Goal: Transaction & Acquisition: Purchase product/service

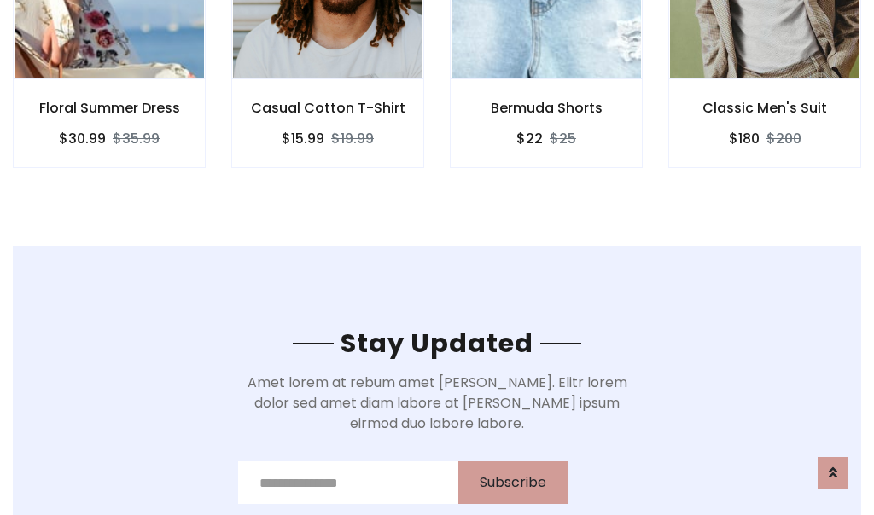
scroll to position [2570, 0]
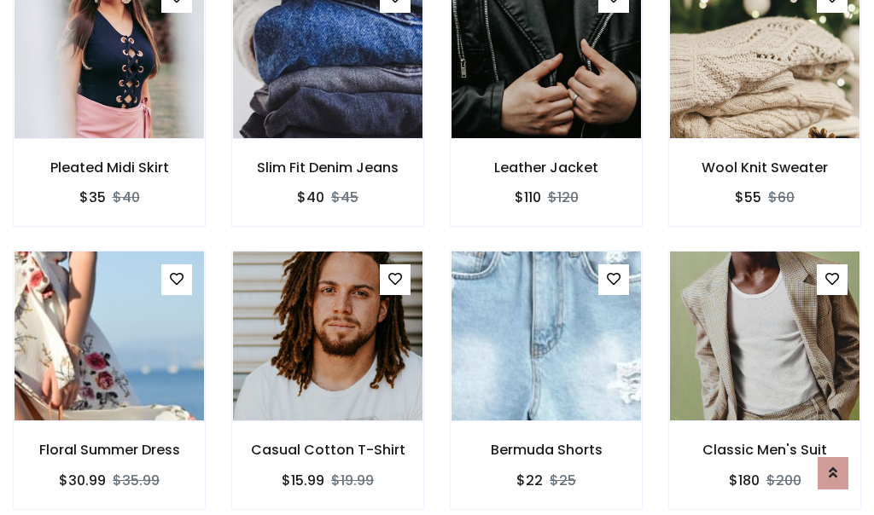
click at [437, 258] on div "Bermuda Shorts $22 $25" at bounding box center [546, 392] width 218 height 282
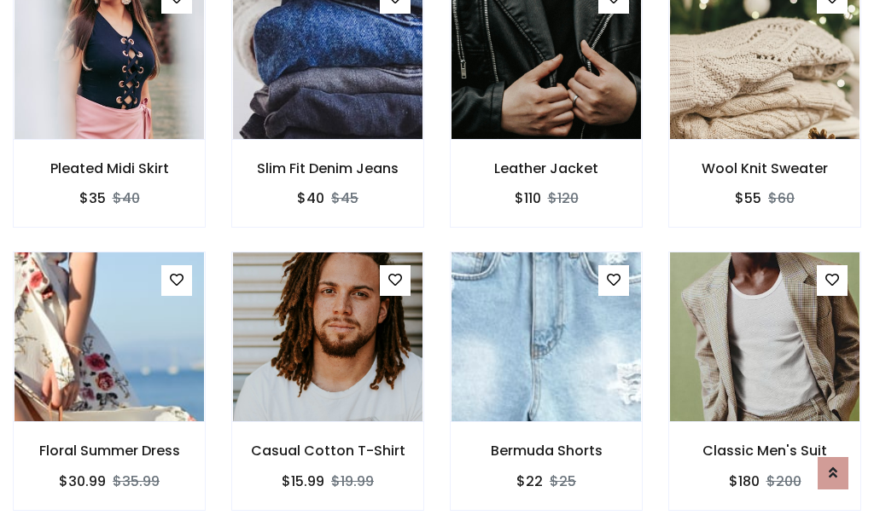
click at [437, 258] on div "Bermuda Shorts $22 $25" at bounding box center [546, 393] width 218 height 282
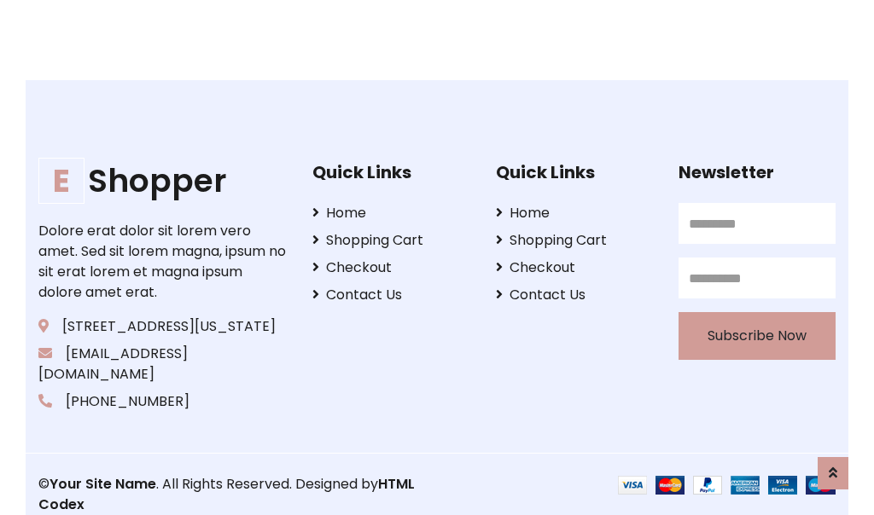
scroll to position [3248, 0]
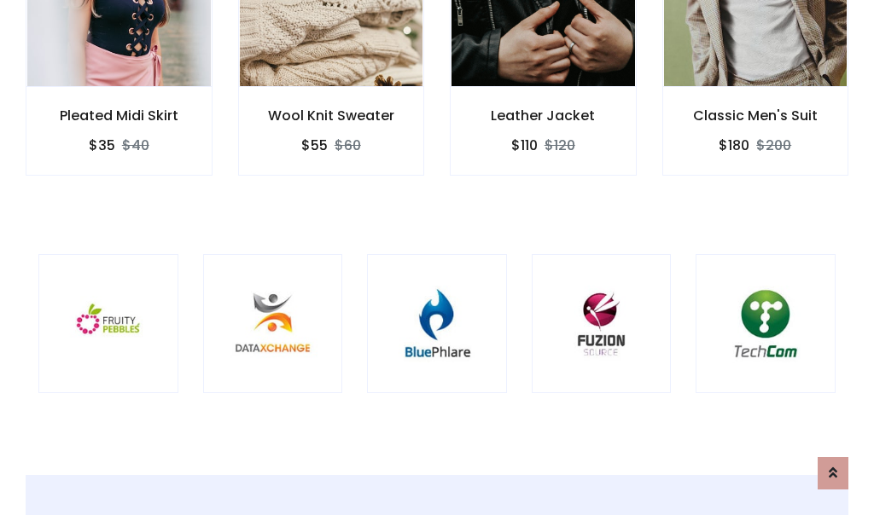
click at [437, 257] on div at bounding box center [437, 324] width 140 height 140
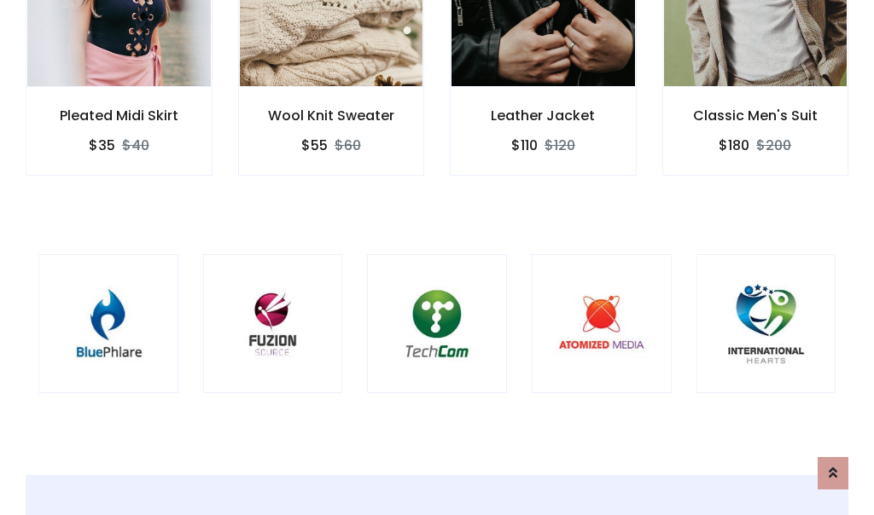
click at [437, 258] on div at bounding box center [437, 324] width 140 height 140
click at [437, 257] on div at bounding box center [437, 324] width 140 height 140
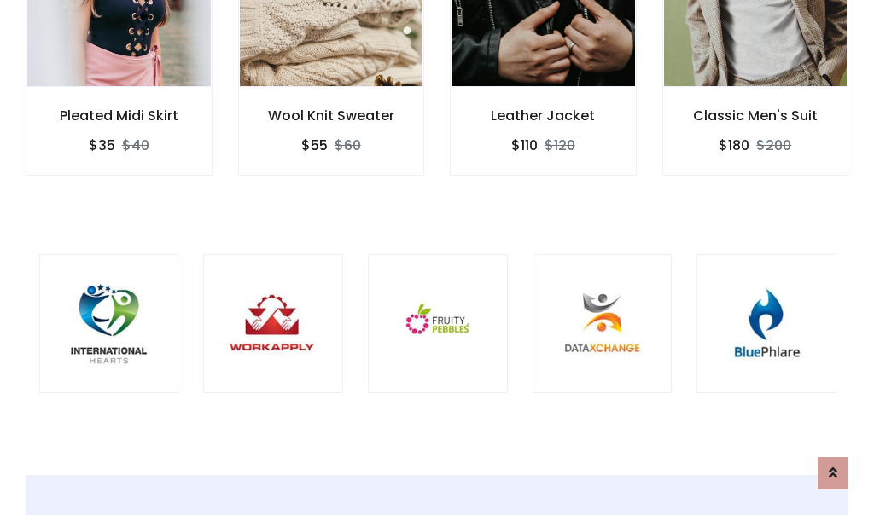
scroll to position [0, 0]
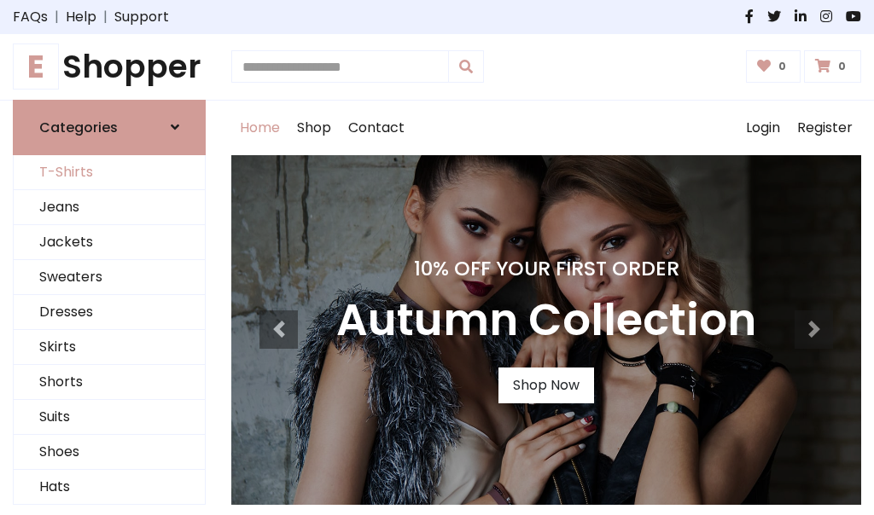
click at [109, 172] on link "T-Shirts" at bounding box center [109, 172] width 191 height 35
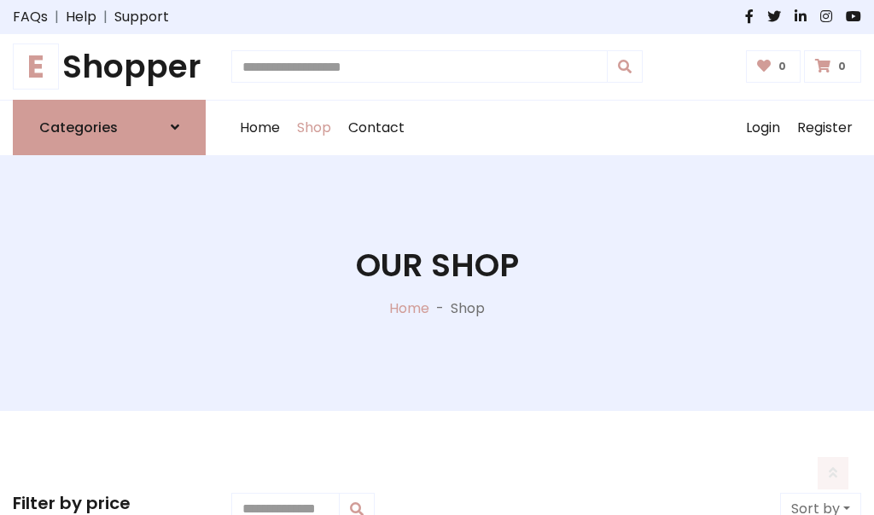
scroll to position [684, 0]
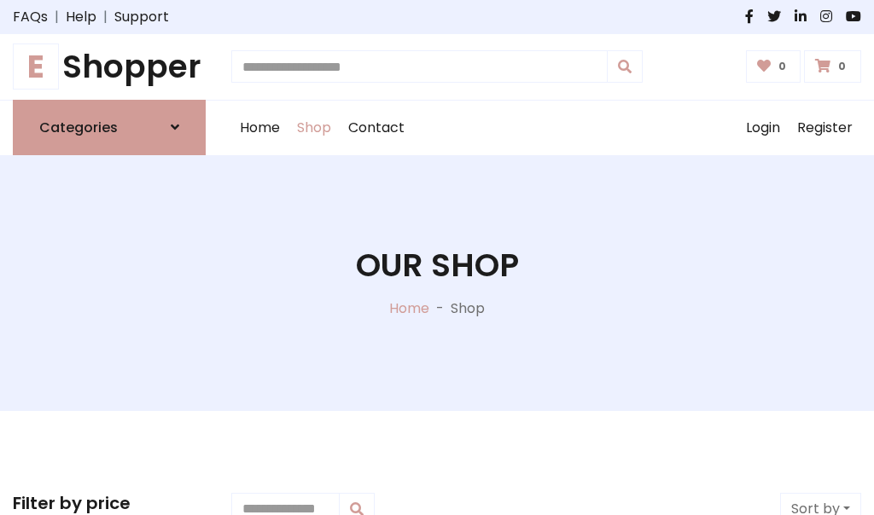
click at [109, 67] on h1 "E Shopper" at bounding box center [109, 67] width 193 height 38
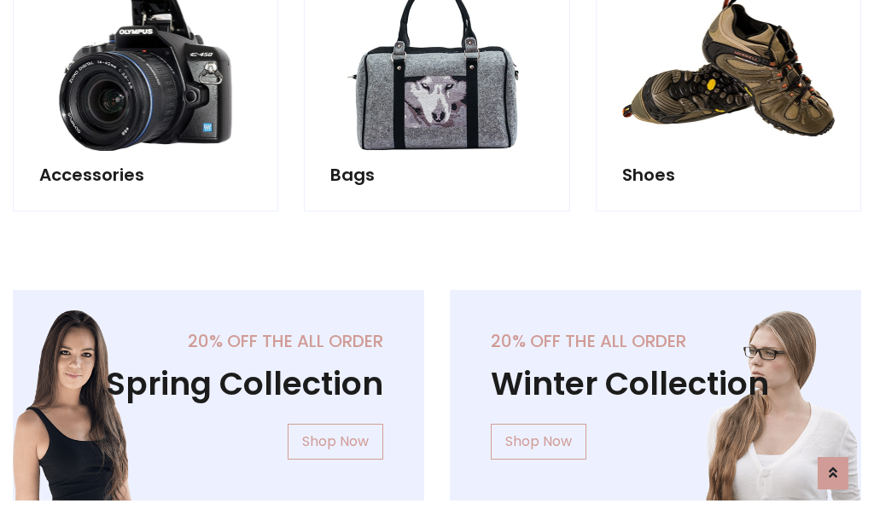
scroll to position [1658, 0]
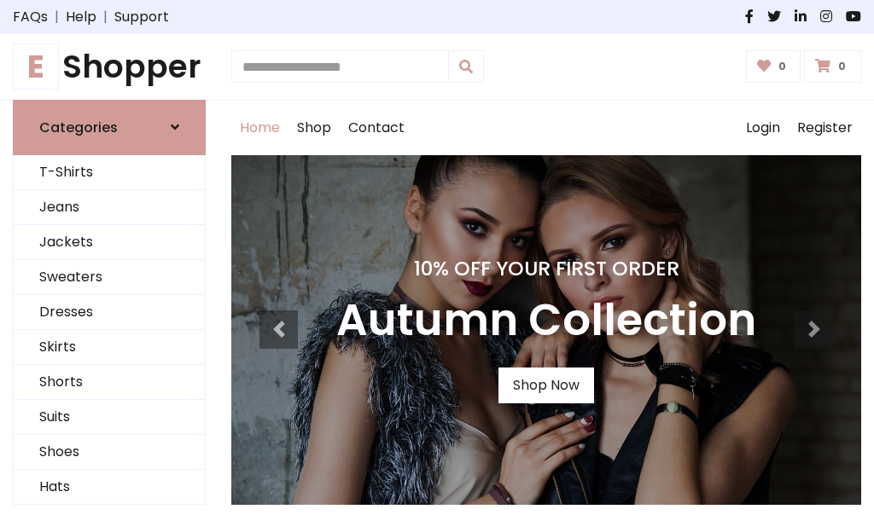
scroll to position [560, 0]
